Goal: Task Accomplishment & Management: Manage account settings

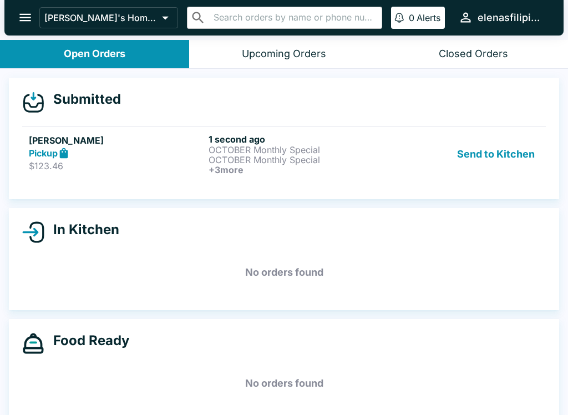
click at [85, 154] on div "Pickup" at bounding box center [116, 153] width 175 height 13
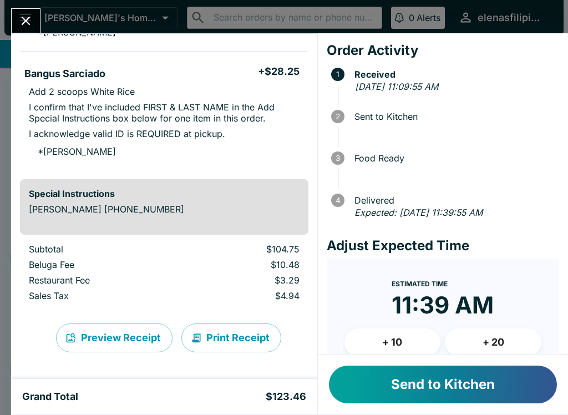
scroll to position [523, 0]
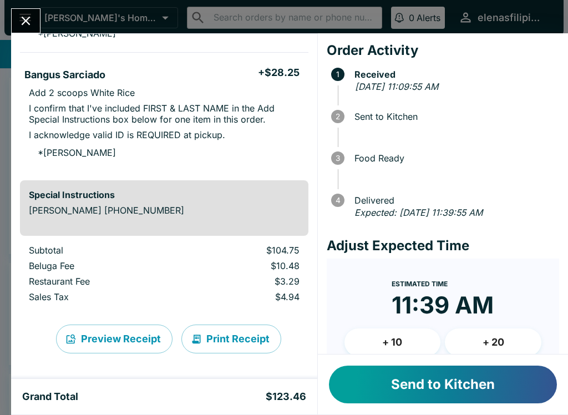
click at [400, 409] on div "Send to Kitchen" at bounding box center [443, 384] width 250 height 60
click at [379, 387] on button "Send to Kitchen" at bounding box center [443, 384] width 228 height 38
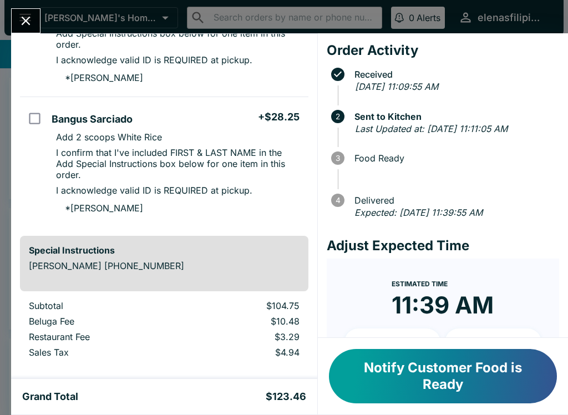
click at [22, 13] on button "Close" at bounding box center [26, 21] width 28 height 24
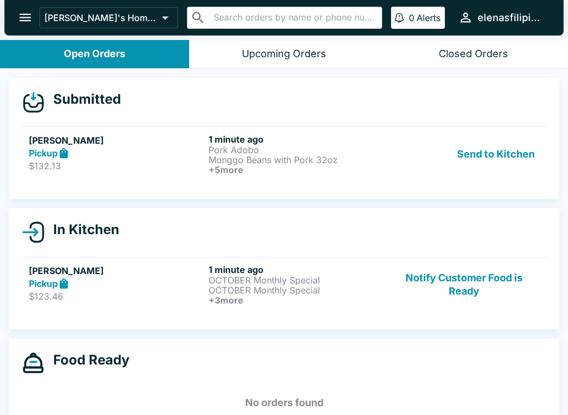
click at [43, 151] on strong "Pickup" at bounding box center [43, 153] width 29 height 11
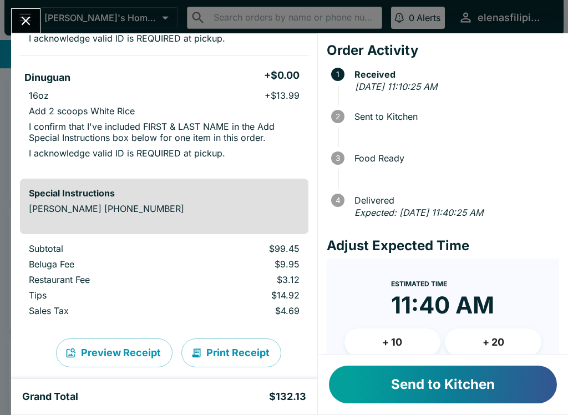
scroll to position [702, 0]
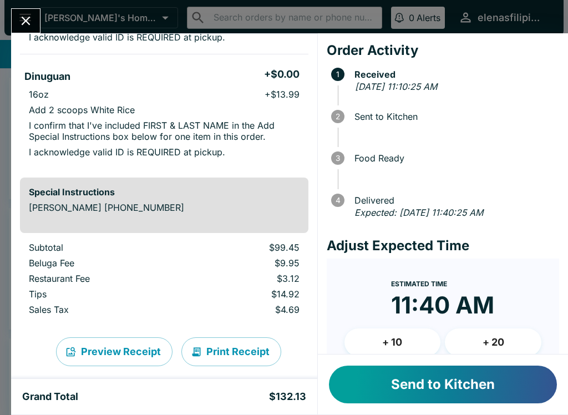
click at [410, 389] on button "Send to Kitchen" at bounding box center [443, 384] width 228 height 38
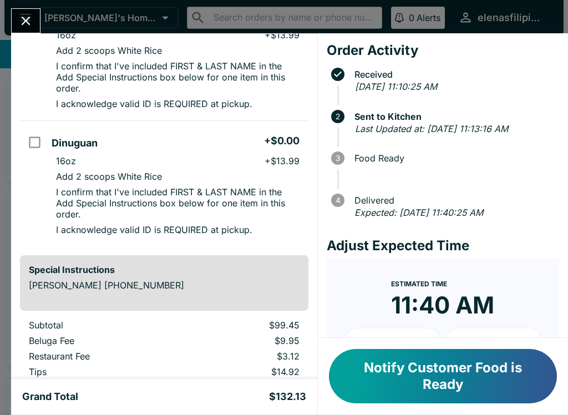
click at [28, 17] on icon "Close" at bounding box center [25, 20] width 15 height 15
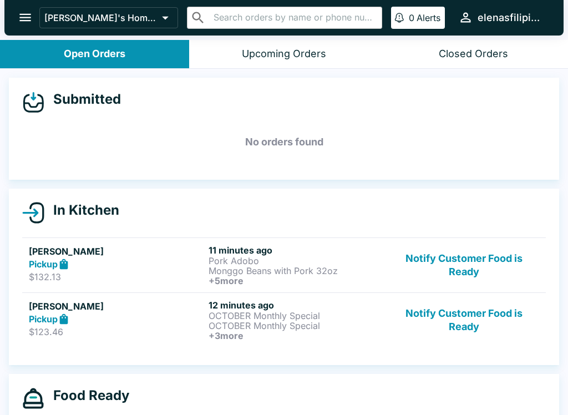
click at [33, 19] on button "open drawer" at bounding box center [25, 17] width 28 height 28
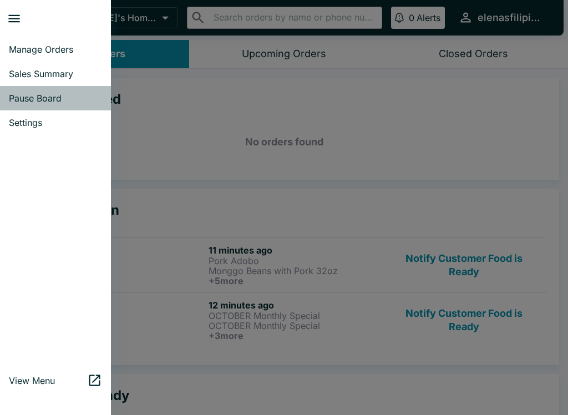
click at [50, 99] on span "Pause Board" at bounding box center [55, 98] width 93 height 11
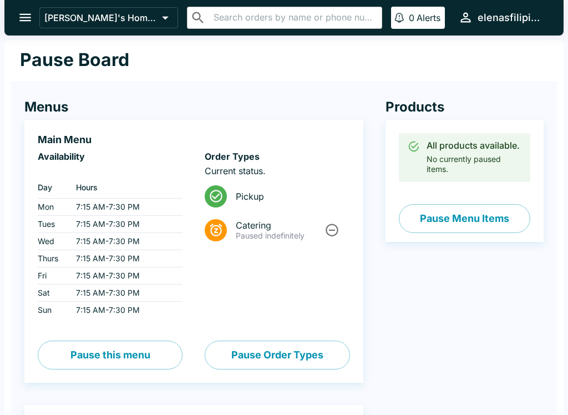
click at [451, 215] on button "Pause Menu Items" at bounding box center [464, 218] width 131 height 29
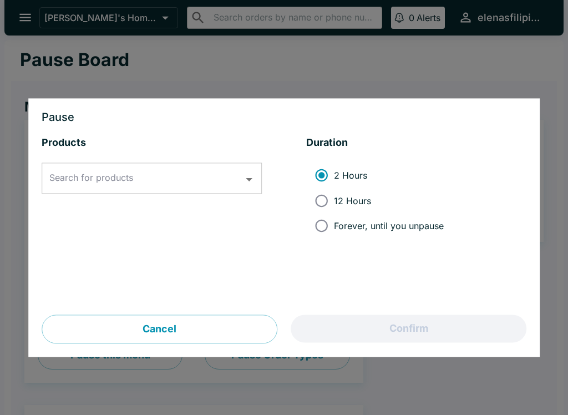
click at [93, 188] on input "Search for products" at bounding box center [144, 178] width 194 height 21
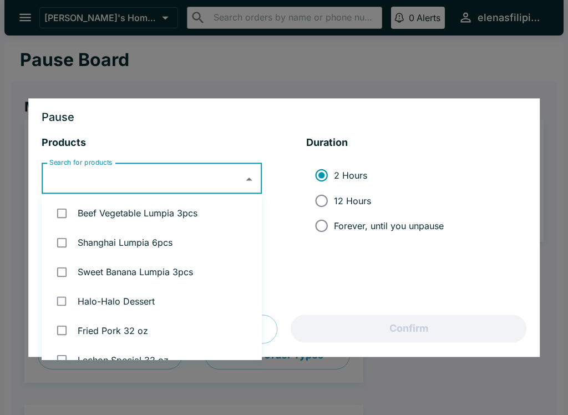
click at [131, 257] on li "Sweet Banana Lumpia 3pcs" at bounding box center [152, 271] width 220 height 29
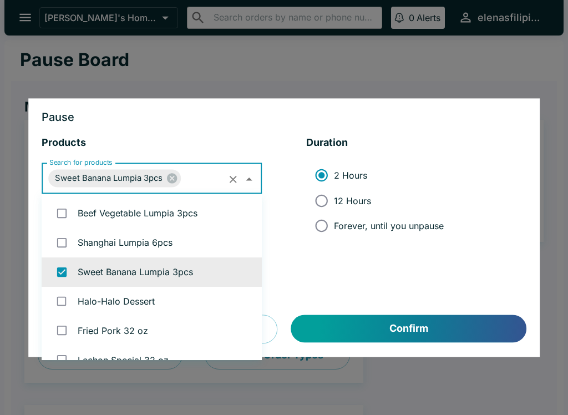
checkbox input "true"
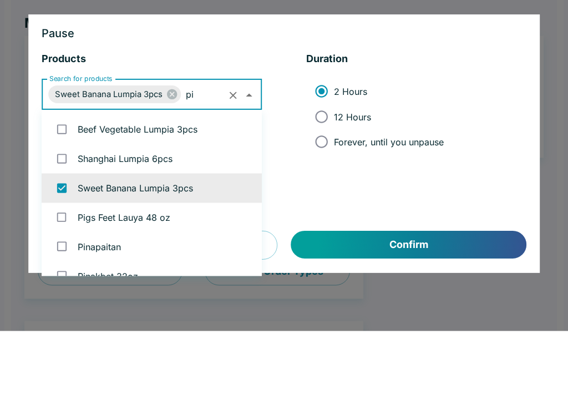
type input "pin"
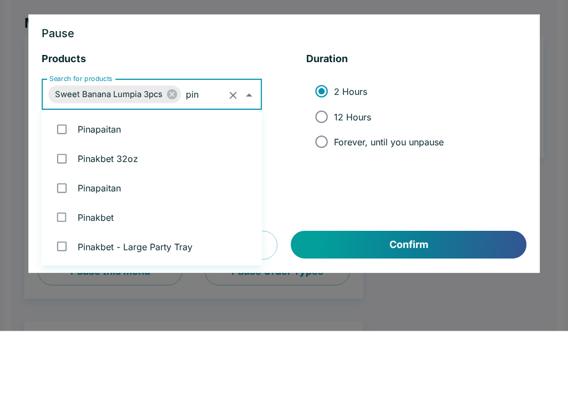
click at [69, 202] on input "checkbox" at bounding box center [61, 213] width 23 height 23
checkbox input "true"
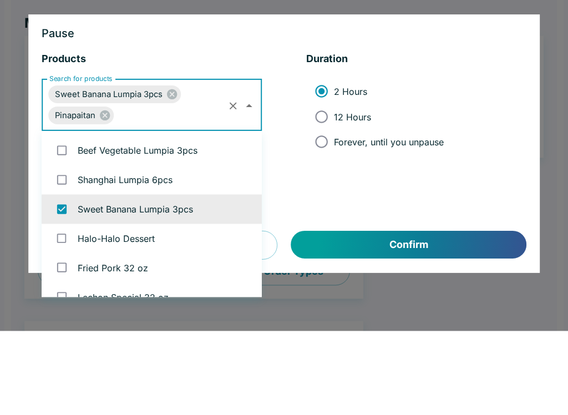
click at [233, 184] on icon "Clear" at bounding box center [233, 190] width 13 height 13
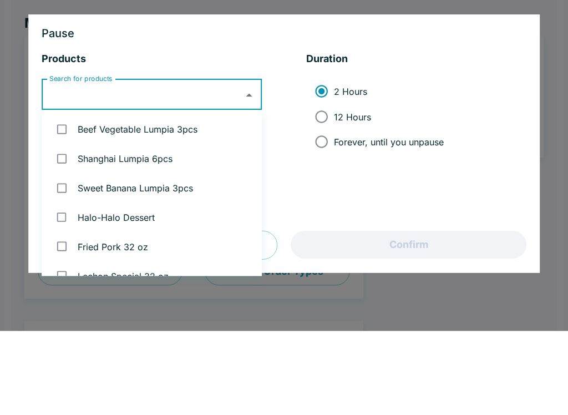
checkbox input "false"
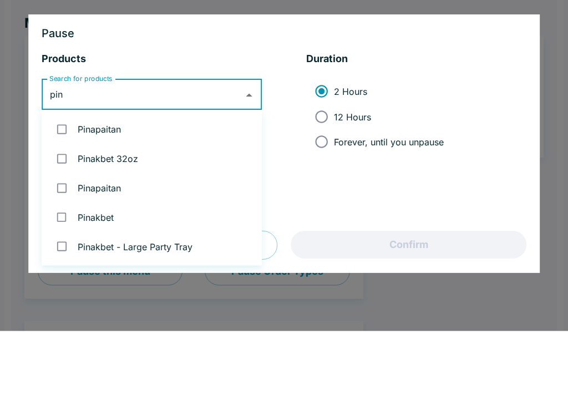
type input "[PERSON_NAME]"
click at [65, 202] on input "checkbox" at bounding box center [61, 213] width 23 height 23
checkbox input "true"
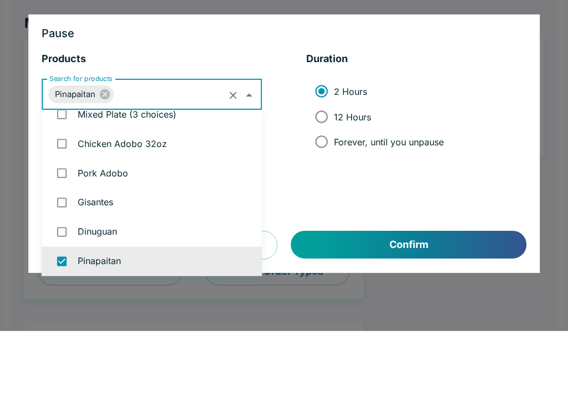
click at [323, 213] on input "Forever, until you unpause" at bounding box center [321, 225] width 25 height 25
radio input "true"
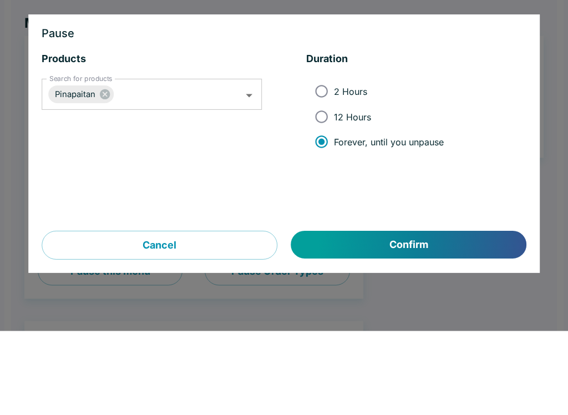
scroll to position [84, 0]
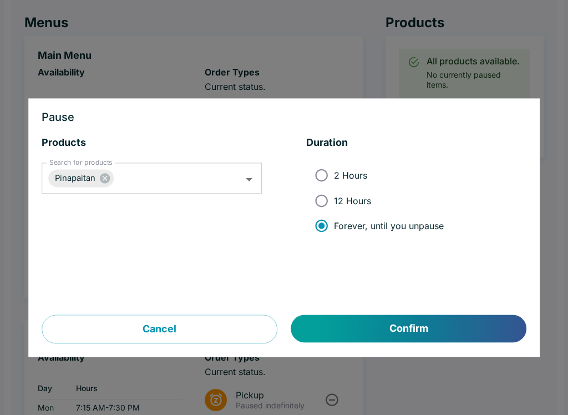
click at [401, 323] on button "Confirm" at bounding box center [408, 329] width 235 height 28
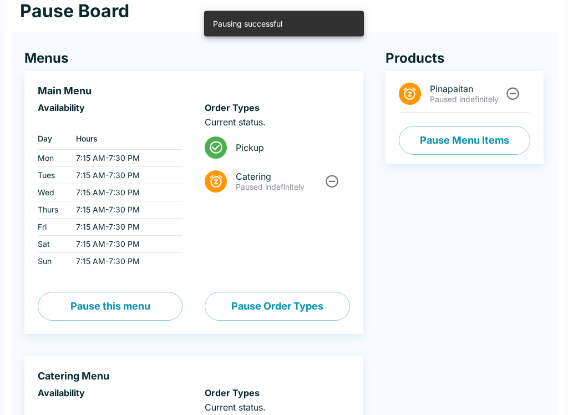
scroll to position [0, 0]
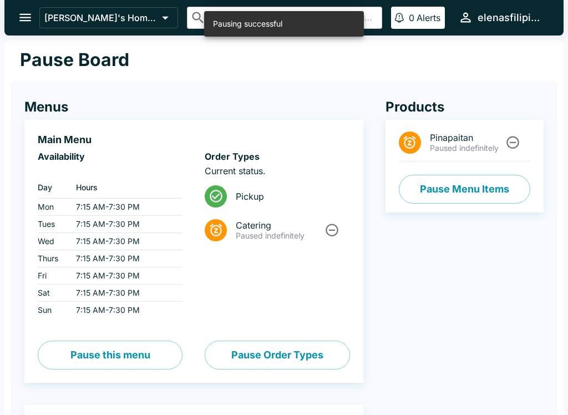
click at [26, 16] on icon "open drawer" at bounding box center [25, 17] width 15 height 15
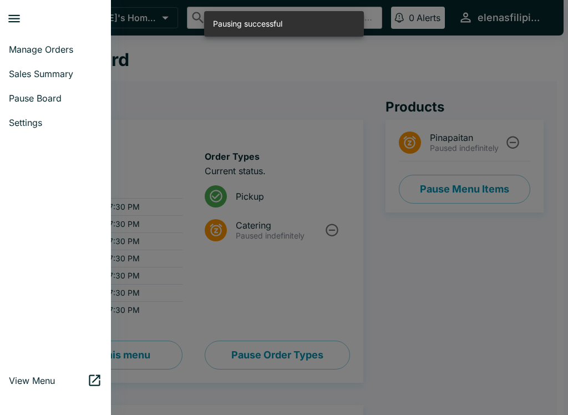
click at [17, 42] on link "Manage Orders" at bounding box center [55, 49] width 111 height 24
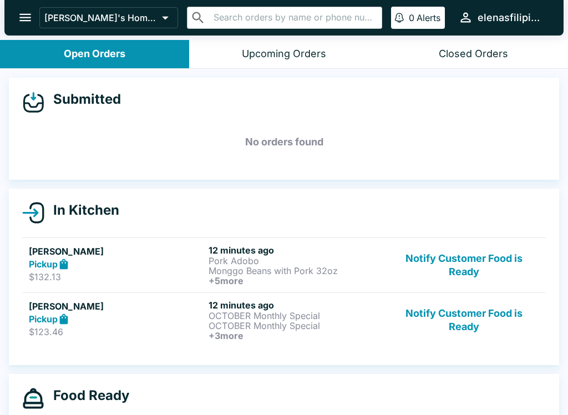
click at [475, 317] on button "Notify Customer Food is Ready" at bounding box center [464, 319] width 150 height 41
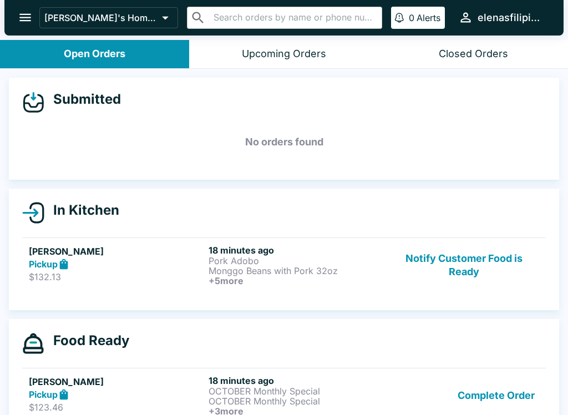
click at [437, 265] on button "Notify Customer Food is Ready" at bounding box center [464, 265] width 150 height 41
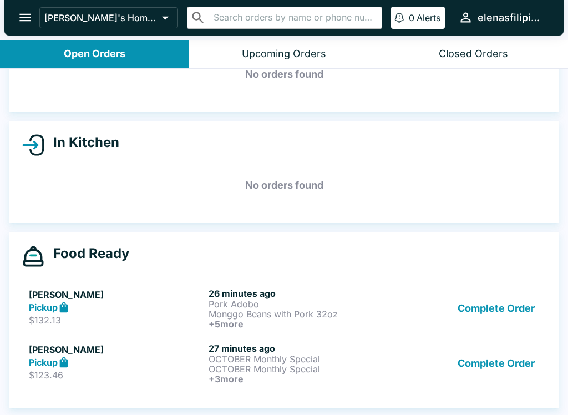
scroll to position [68, 0]
click at [461, 308] on button "Complete Order" at bounding box center [496, 308] width 86 height 41
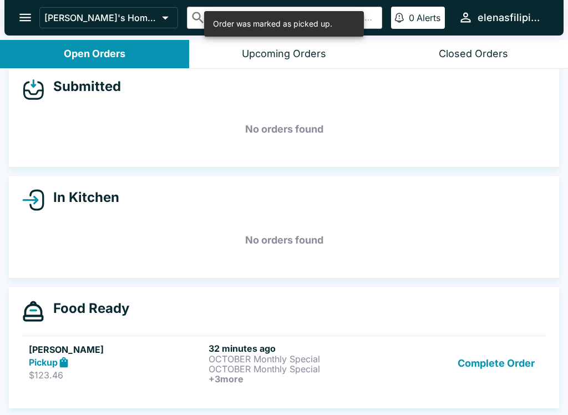
click at [485, 343] on button "Complete Order" at bounding box center [496, 363] width 86 height 41
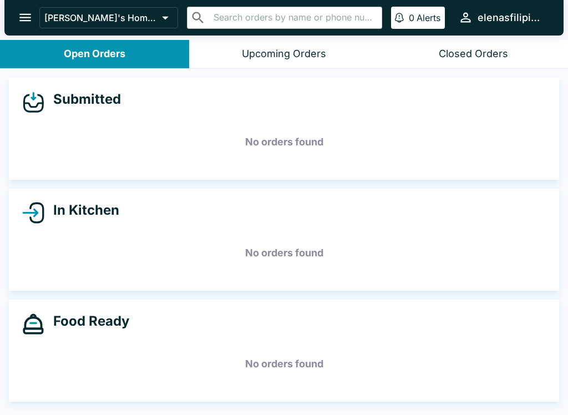
scroll to position [0, 0]
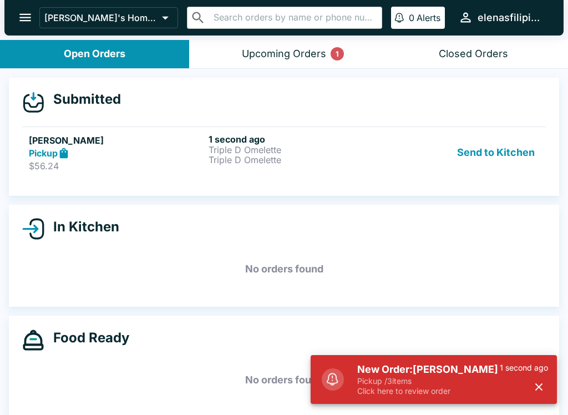
click at [446, 373] on h5 "New Order: [PERSON_NAME]" at bounding box center [428, 369] width 143 height 13
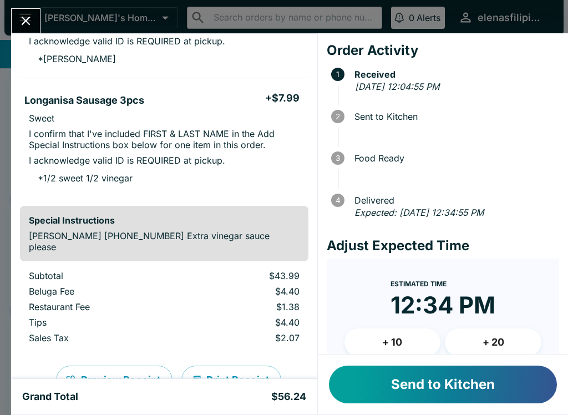
scroll to position [260, 0]
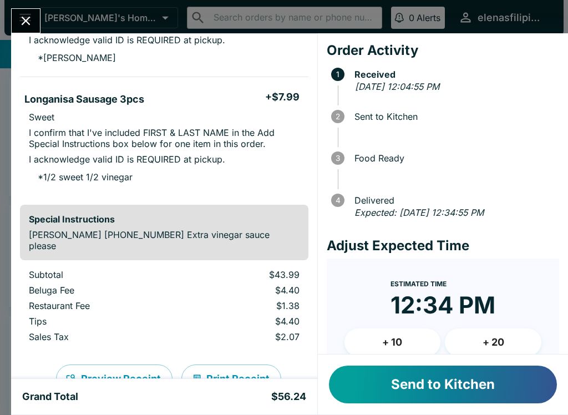
click at [382, 386] on button "Send to Kitchen" at bounding box center [443, 384] width 228 height 38
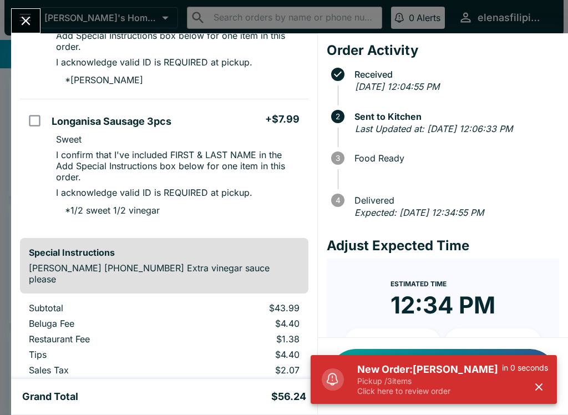
click at [392, 395] on p "Click here to review order" at bounding box center [429, 391] width 145 height 10
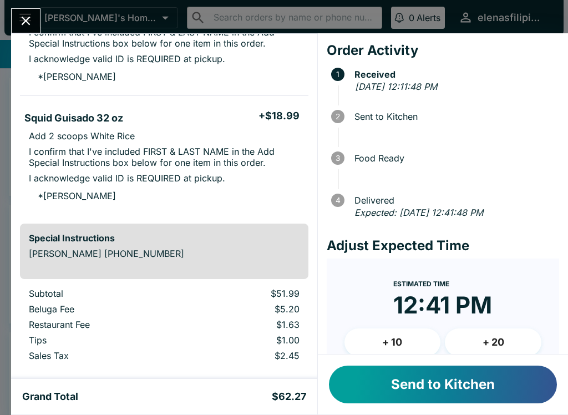
scroll to position [249, 0]
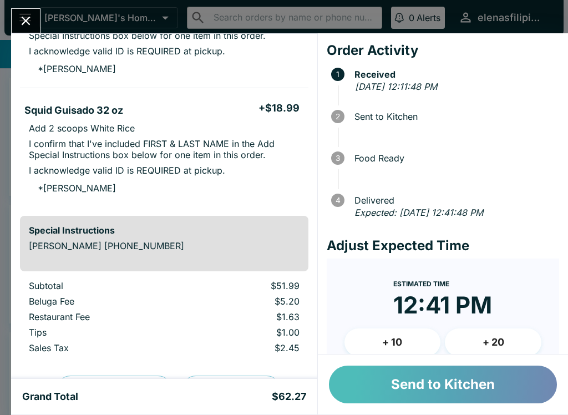
click at [366, 390] on button "Send to Kitchen" at bounding box center [443, 384] width 228 height 38
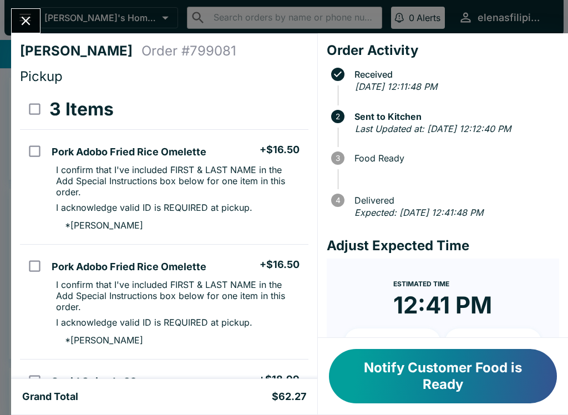
scroll to position [0, 0]
click at [27, 19] on icon "Close" at bounding box center [26, 21] width 9 height 9
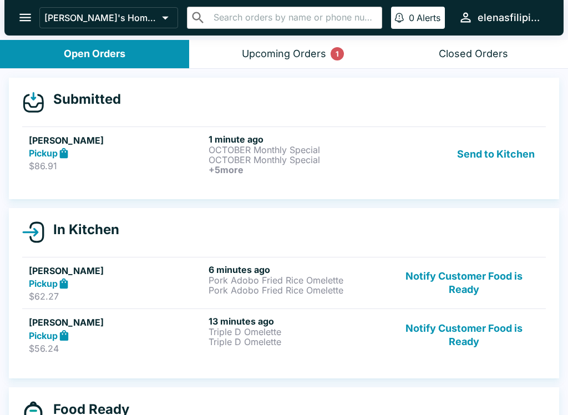
click at [62, 134] on h5 "[PERSON_NAME]" at bounding box center [116, 140] width 175 height 13
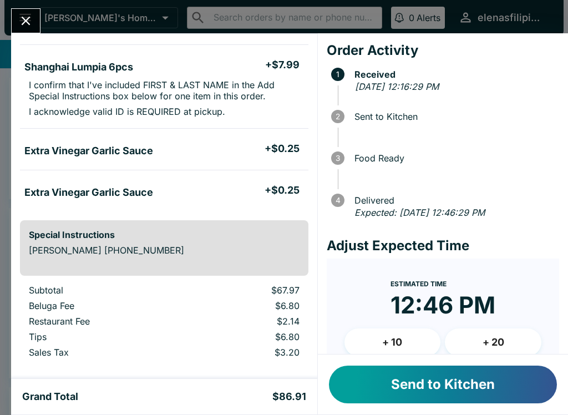
scroll to position [450, 0]
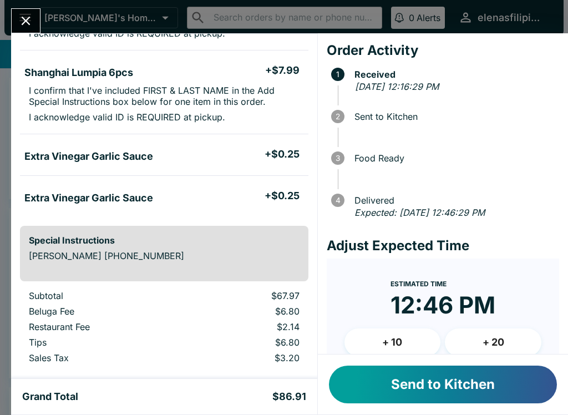
click at [421, 411] on div "Send to Kitchen" at bounding box center [443, 384] width 250 height 60
click at [374, 398] on button "Send to Kitchen" at bounding box center [443, 384] width 228 height 38
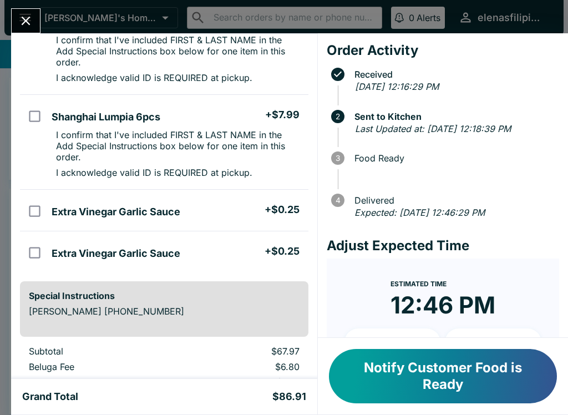
click at [13, 23] on button "Close" at bounding box center [26, 21] width 28 height 24
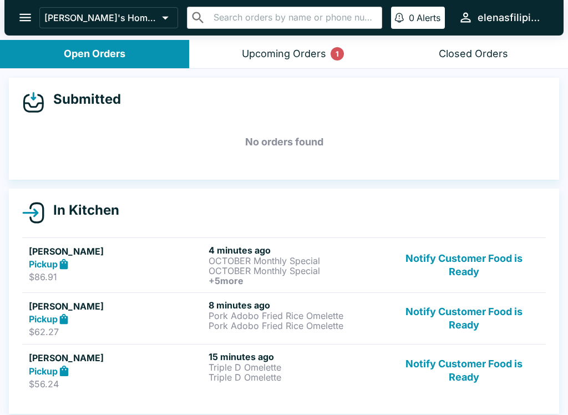
click at [443, 363] on button "Notify Customer Food is Ready" at bounding box center [464, 370] width 150 height 38
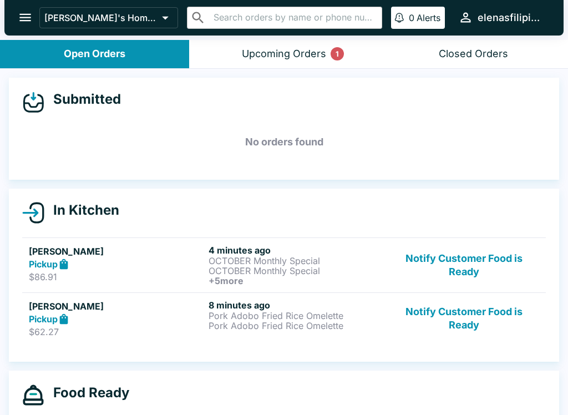
click at [287, 44] on button "Upcoming Orders 1" at bounding box center [283, 54] width 189 height 28
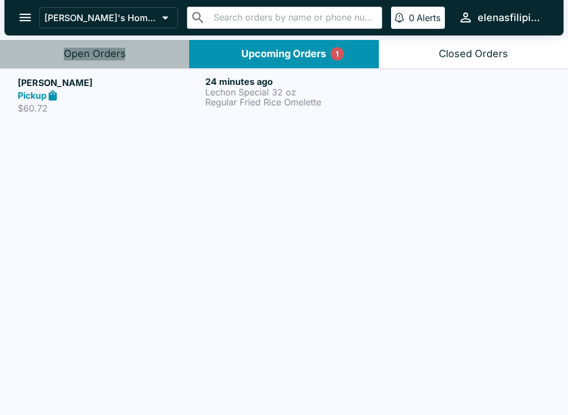
click at [74, 51] on div "Open Orders" at bounding box center [95, 54] width 62 height 13
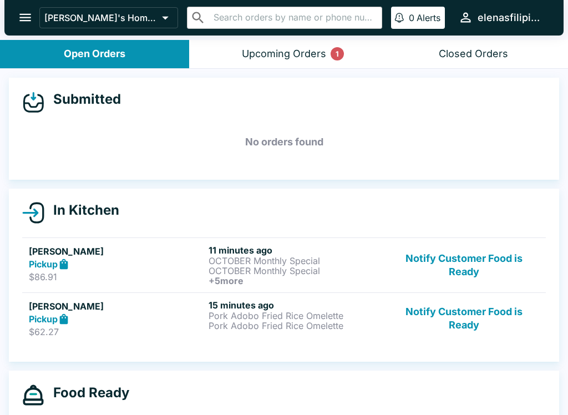
click at [413, 328] on button "Notify Customer Food is Ready" at bounding box center [464, 318] width 150 height 38
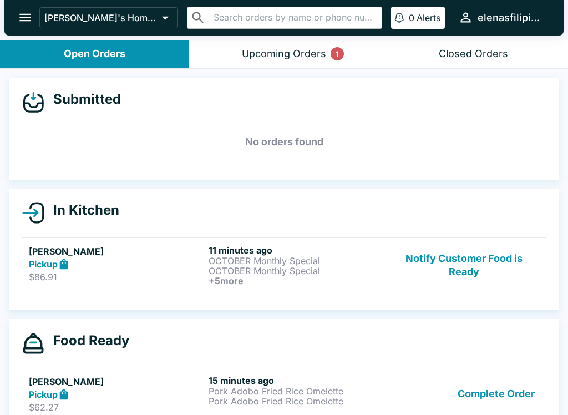
click at [470, 387] on button "Complete Order" at bounding box center [496, 394] width 86 height 38
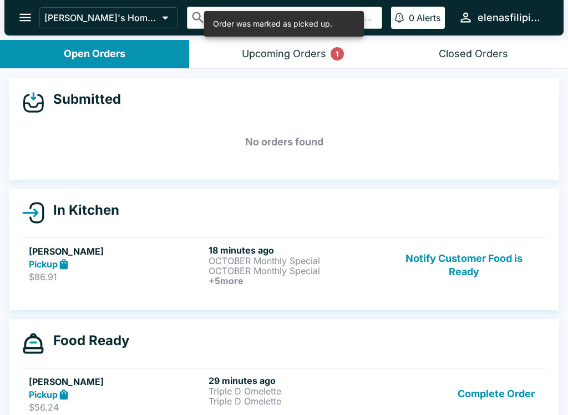
click at [470, 380] on button "Complete Order" at bounding box center [496, 394] width 86 height 38
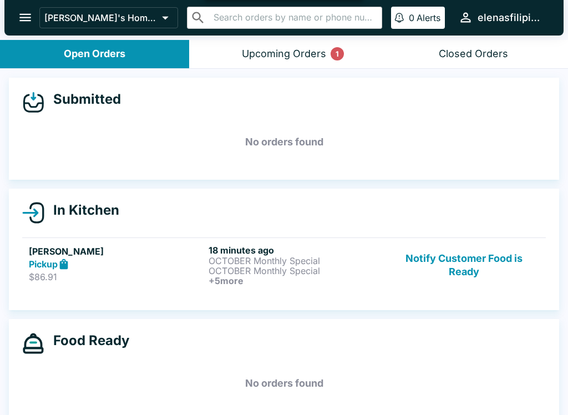
click at [450, 270] on button "Notify Customer Food is Ready" at bounding box center [464, 265] width 150 height 41
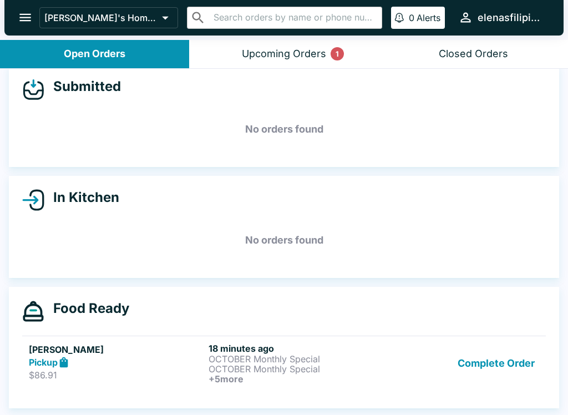
scroll to position [13, 0]
click at [465, 374] on button "Complete Order" at bounding box center [496, 363] width 86 height 41
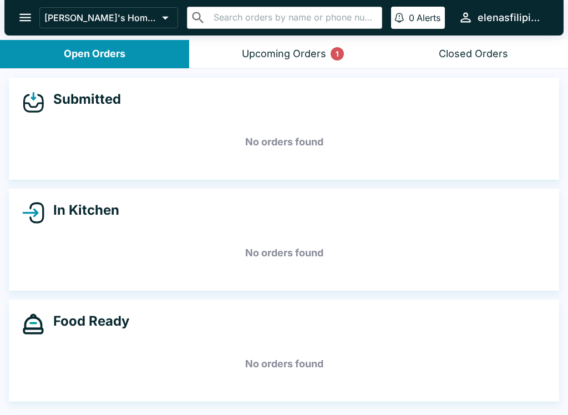
scroll to position [0, 0]
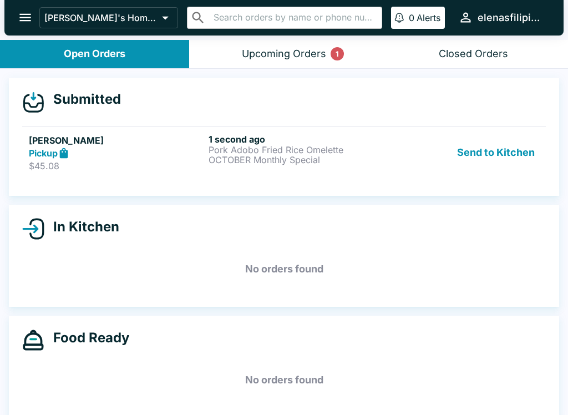
click at [60, 170] on p "$45.08" at bounding box center [116, 165] width 175 height 11
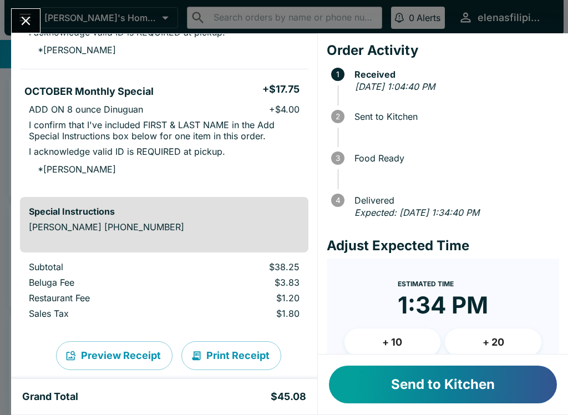
scroll to position [164, 0]
click at [364, 379] on button "Send to Kitchen" at bounding box center [443, 384] width 228 height 38
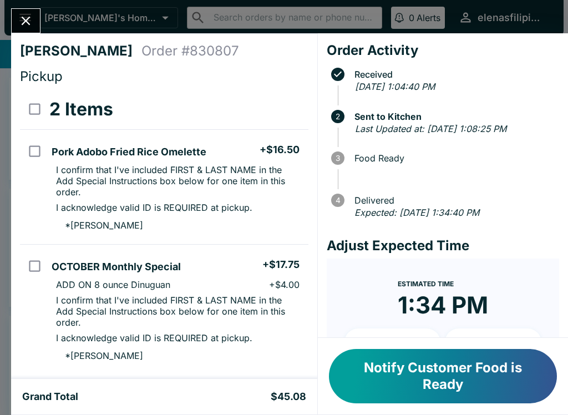
scroll to position [0, 0]
click at [344, 377] on button "Notify Customer Food is Ready" at bounding box center [443, 376] width 228 height 54
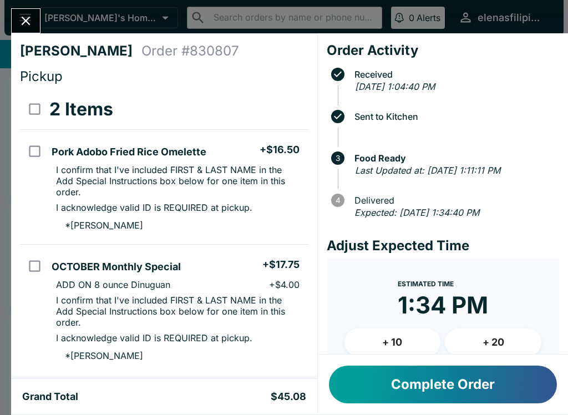
click at [26, 13] on button "Close" at bounding box center [26, 21] width 28 height 24
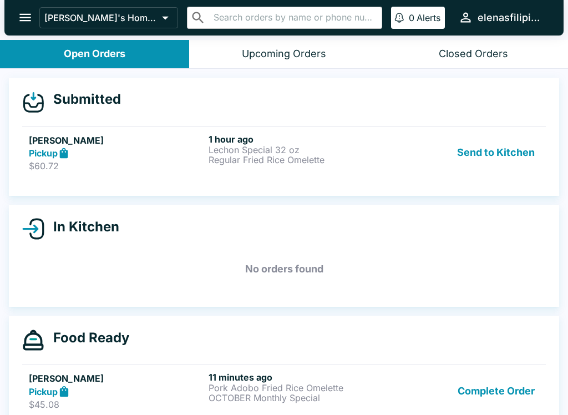
click at [53, 177] on link "[PERSON_NAME] Pickup $60.72 1 hour ago Lechon Special 32 oz Regular Fried Rice …" at bounding box center [283, 152] width 523 height 52
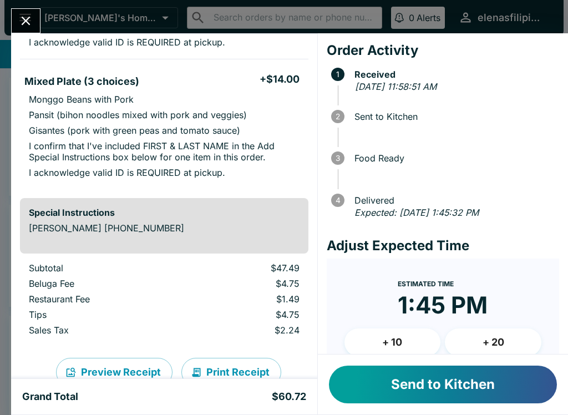
scroll to position [269, 0]
click at [404, 391] on button "Send to Kitchen" at bounding box center [443, 384] width 228 height 38
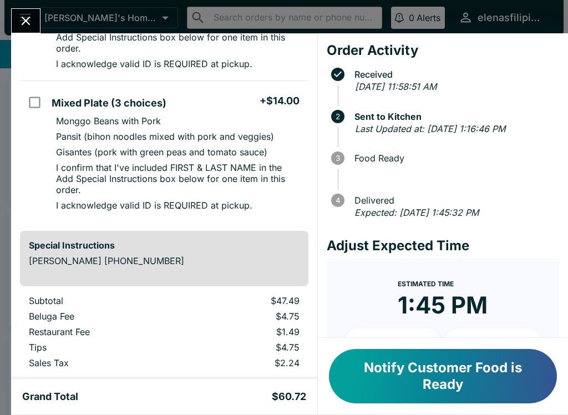
click at [21, 17] on icon "Close" at bounding box center [25, 20] width 15 height 15
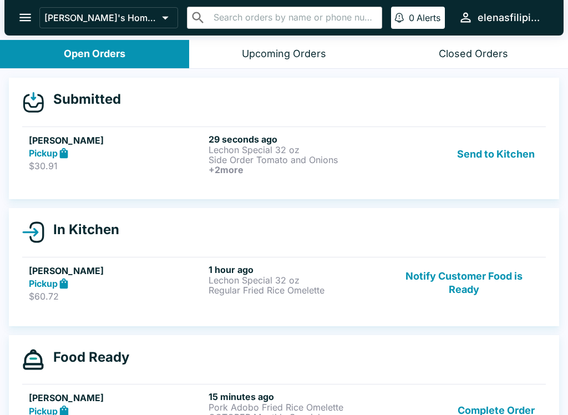
click at [42, 156] on strong "Pickup" at bounding box center [43, 153] width 29 height 11
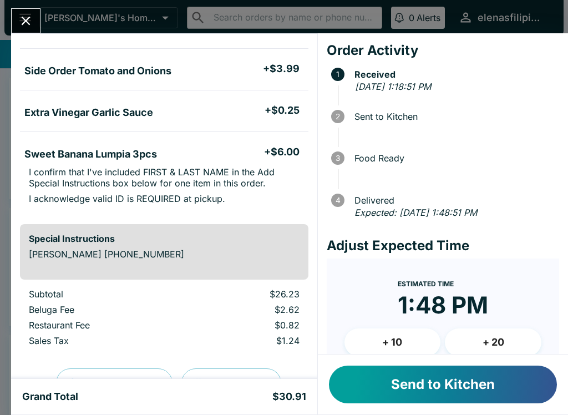
scroll to position [204, 0]
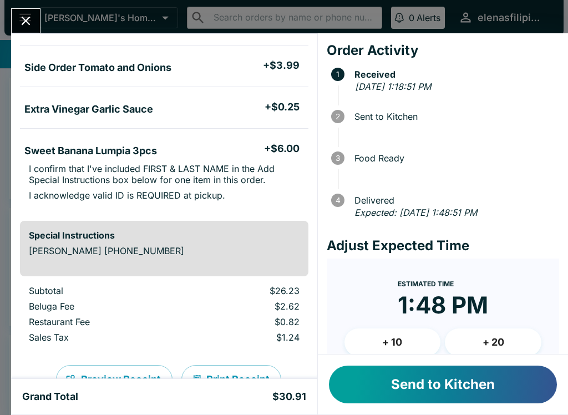
click at [368, 398] on button "Send to Kitchen" at bounding box center [443, 384] width 228 height 38
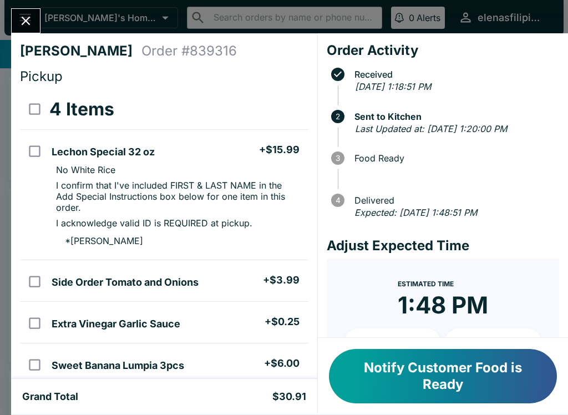
scroll to position [0, 0]
click at [363, 402] on button "Notify Customer Food is Ready" at bounding box center [443, 376] width 228 height 54
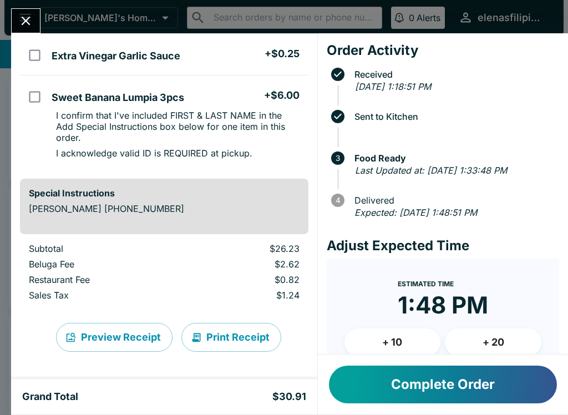
scroll to position [268, 0]
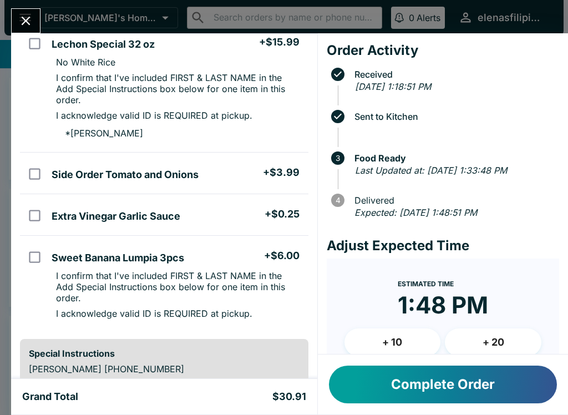
click at [416, 399] on button "Complete Order" at bounding box center [443, 384] width 228 height 38
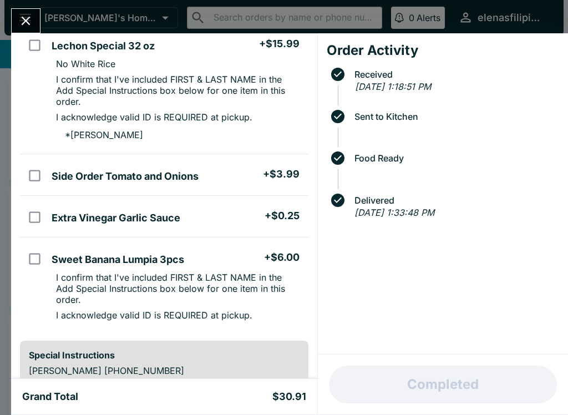
scroll to position [105, 0]
click at [24, 19] on icon "Close" at bounding box center [26, 21] width 9 height 9
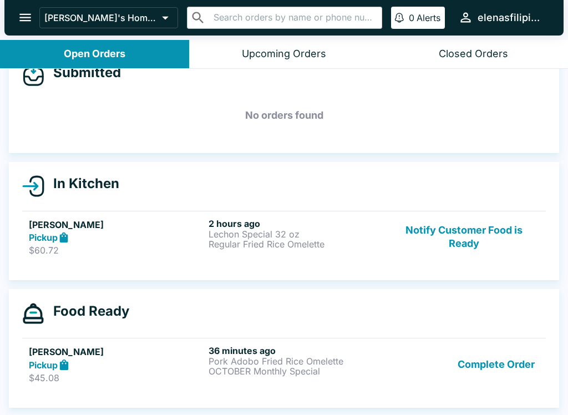
scroll to position [27, 0]
click at [144, 378] on p "$45.08" at bounding box center [116, 377] width 175 height 11
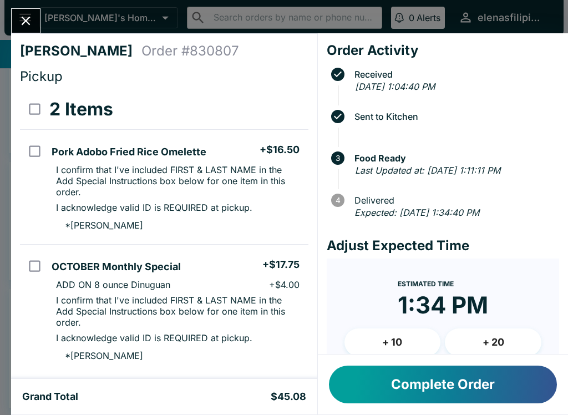
click at [440, 411] on div "Complete Order" at bounding box center [443, 384] width 250 height 60
click at [400, 391] on button "Complete Order" at bounding box center [443, 384] width 228 height 38
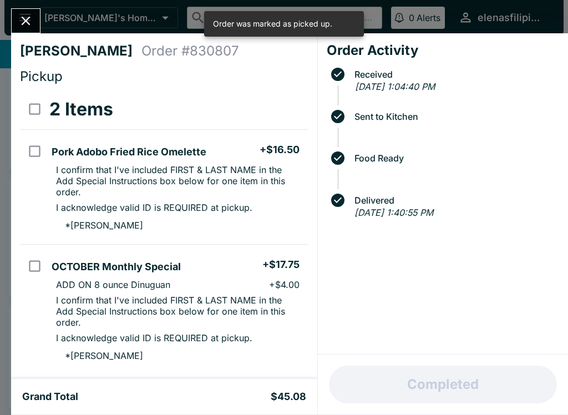
click at [39, 14] on div at bounding box center [25, 20] width 29 height 25
click at [10, 29] on div "[PERSON_NAME] Order # 830807 Pickup 2 Items Pork Adobo Fried Rice Omelette + $1…" at bounding box center [284, 207] width 568 height 415
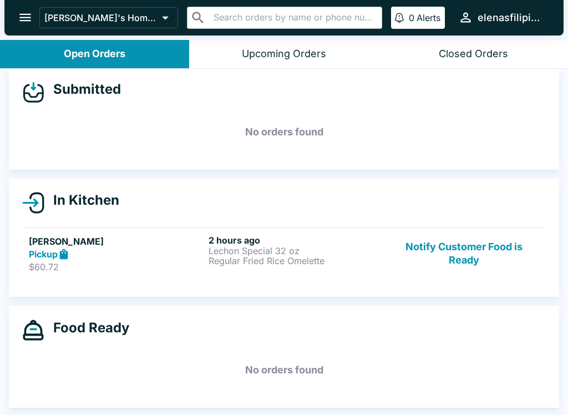
click at [449, 258] on button "Notify Customer Food is Ready" at bounding box center [464, 254] width 150 height 38
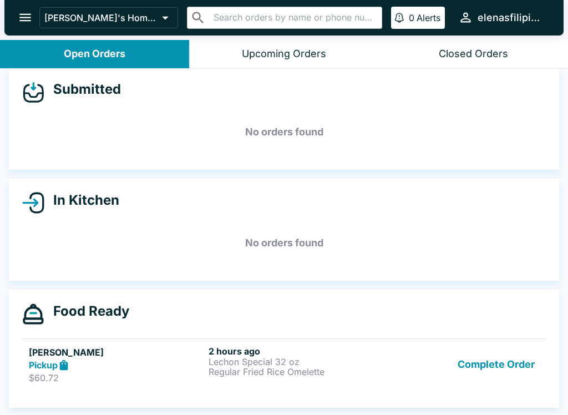
click at [489, 370] on button "Complete Order" at bounding box center [496, 364] width 86 height 38
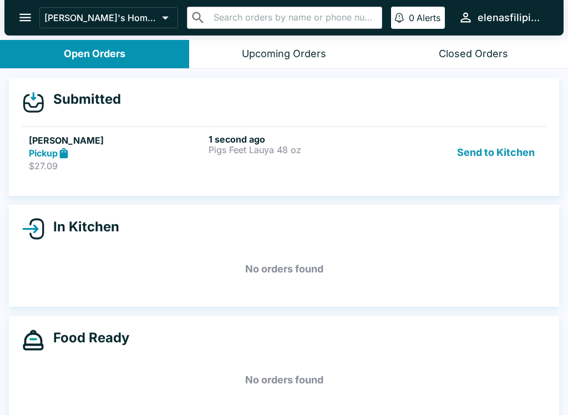
click at [78, 177] on link "[PERSON_NAME] goo Pickup $27.09 1 second ago Pigs Feet [PERSON_NAME] 48 oz Send…" at bounding box center [283, 152] width 523 height 52
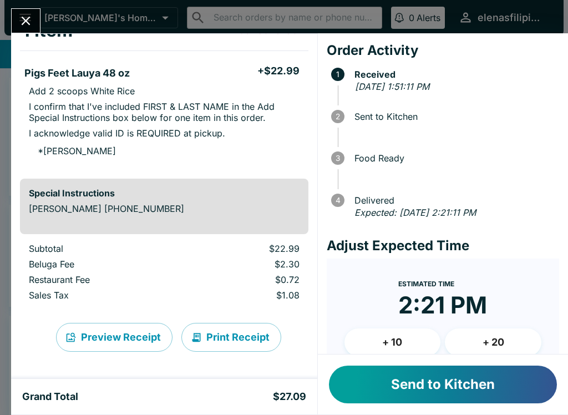
scroll to position [79, 0]
click at [418, 395] on button "Send to Kitchen" at bounding box center [443, 384] width 228 height 38
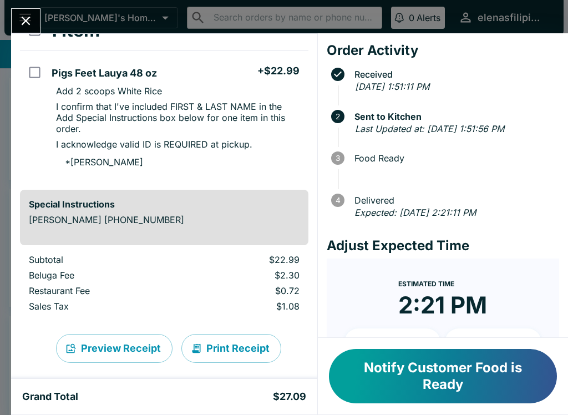
click at [455, 372] on button "Notify Customer Food is Ready" at bounding box center [443, 376] width 228 height 54
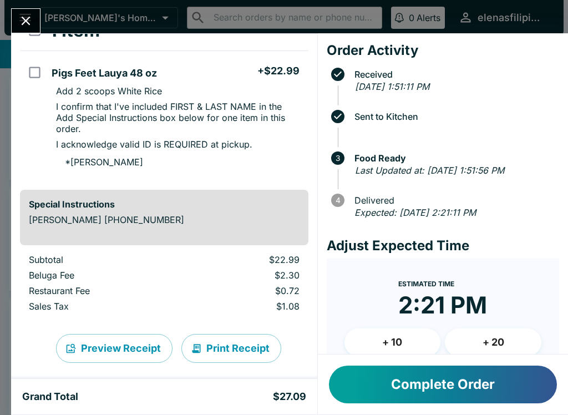
click at [443, 390] on button "Complete Order" at bounding box center [443, 384] width 228 height 38
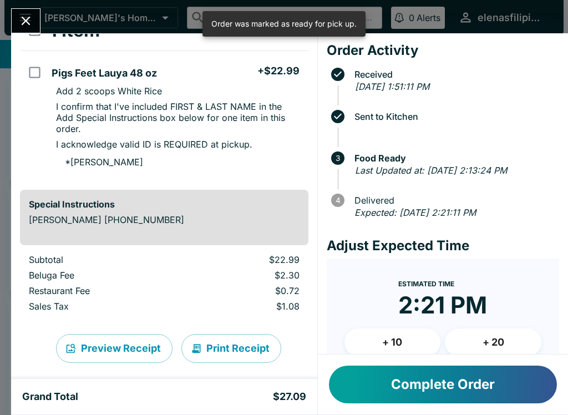
click at [19, 6] on div "[PERSON_NAME] goo Order # 858711 Pickup 1 Item Pigs Feet Lauya 48 oz + $22.99 A…" at bounding box center [284, 207] width 568 height 415
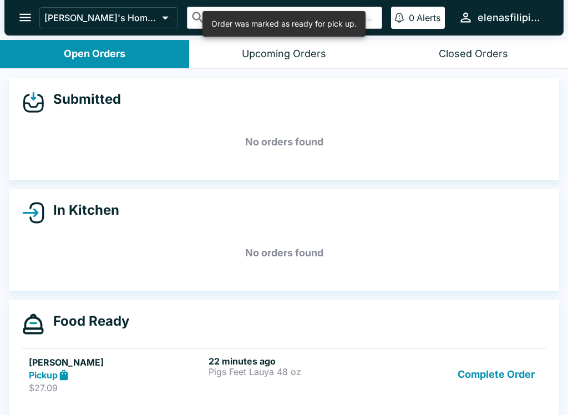
click at [474, 374] on button "Complete Order" at bounding box center [496, 374] width 86 height 38
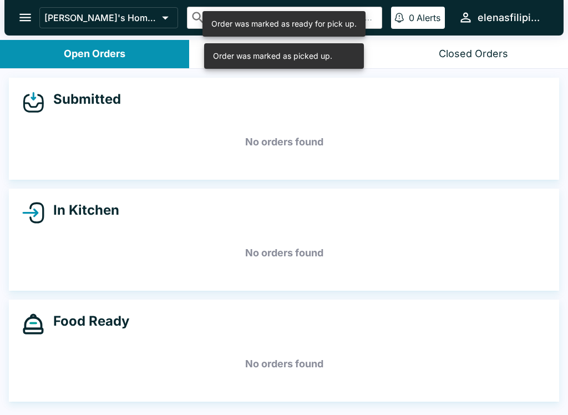
click at [22, 16] on icon "open drawer" at bounding box center [25, 17] width 15 height 15
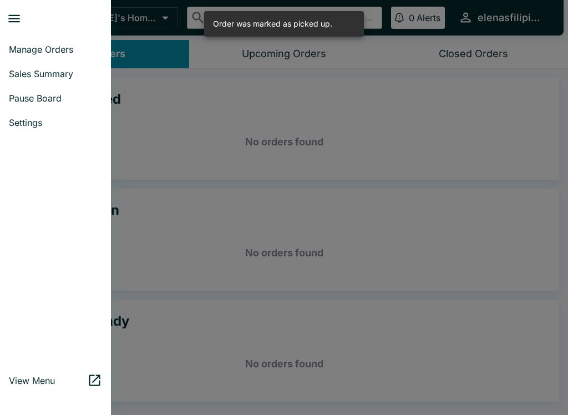
click at [19, 13] on icon "close drawer" at bounding box center [14, 18] width 15 height 15
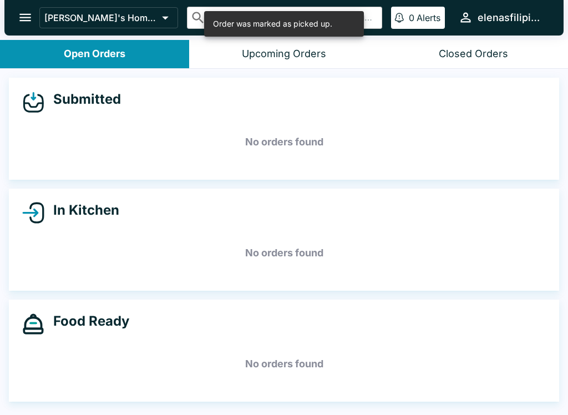
click at [457, 50] on div "Closed Orders" at bounding box center [473, 54] width 69 height 13
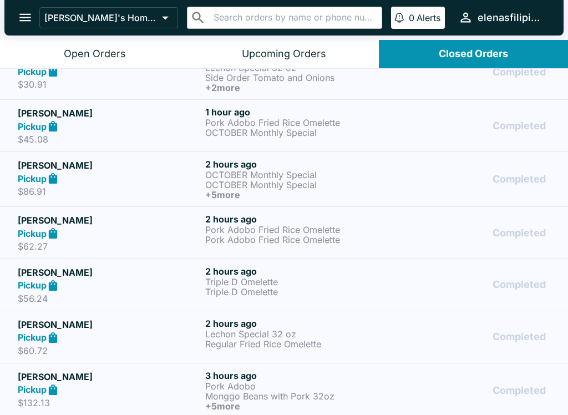
click at [19, 25] on icon "open drawer" at bounding box center [25, 17] width 15 height 15
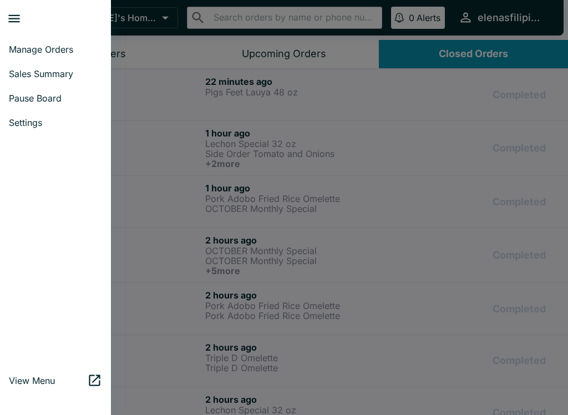
scroll to position [-1, 0]
click at [57, 48] on span "Manage Orders" at bounding box center [55, 49] width 93 height 11
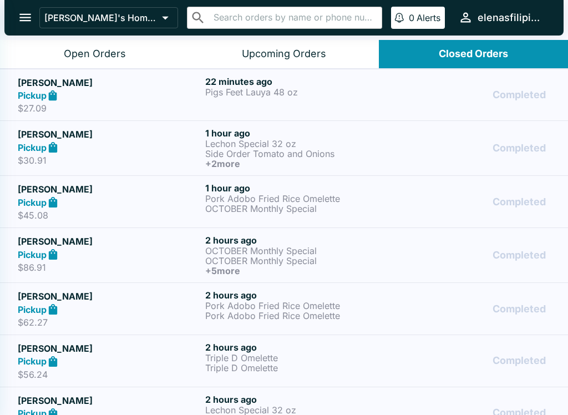
scroll to position [0, 0]
click at [90, 62] on button "Open Orders" at bounding box center [94, 54] width 189 height 28
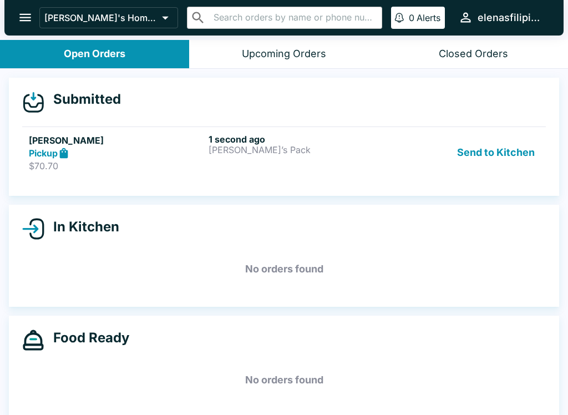
click at [199, 159] on div "Pickup" at bounding box center [116, 153] width 175 height 13
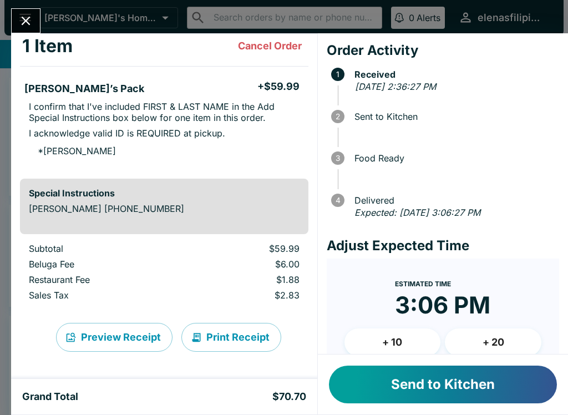
click at [454, 378] on button "Send to Kitchen" at bounding box center [443, 384] width 228 height 38
